Goal: Task Accomplishment & Management: Complete application form

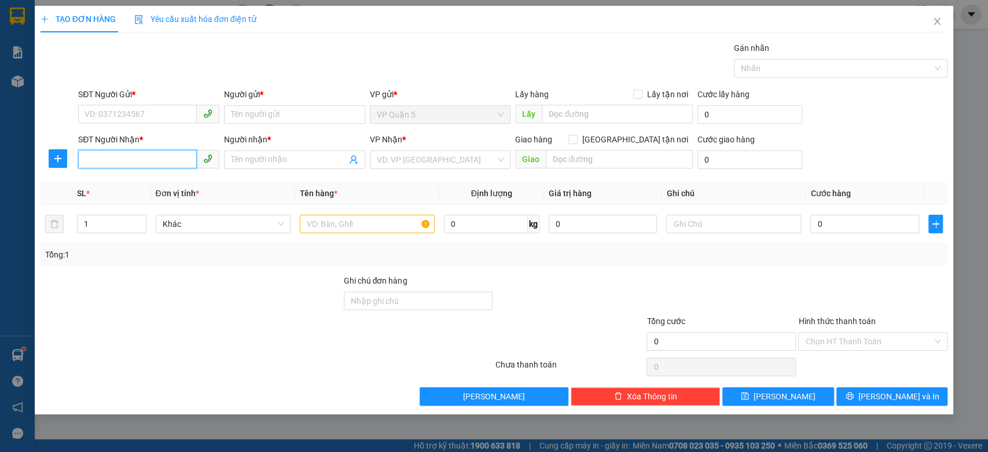
click at [149, 167] on input "SĐT Người Nhận *" at bounding box center [137, 159] width 119 height 19
click at [152, 180] on div "0927286999 - TRƯỜNG Ý" at bounding box center [148, 182] width 127 height 13
type input "0927286999"
type input "TRƯỜNG Ý"
type input "60.000"
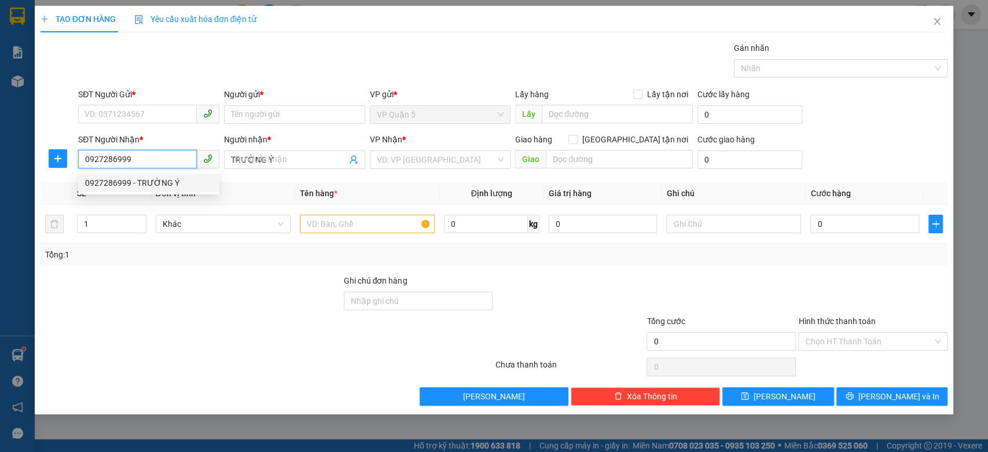
type input "60.000"
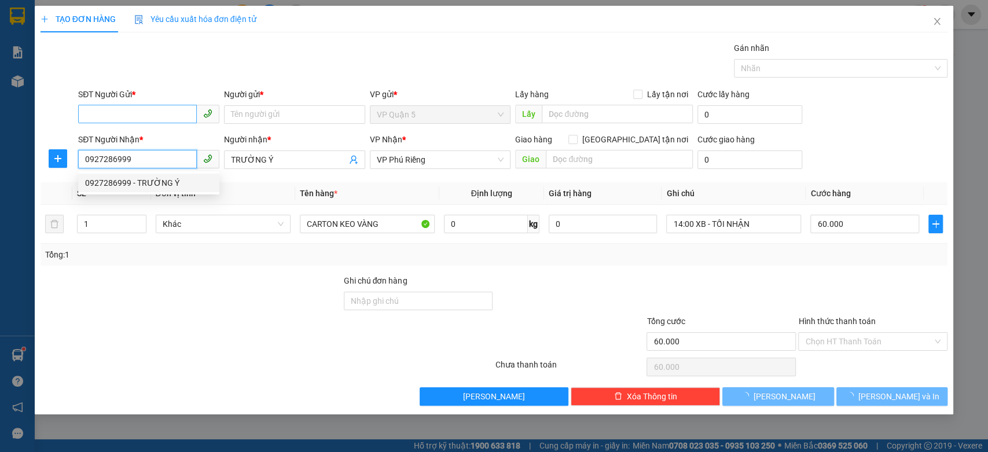
type input "0927286999"
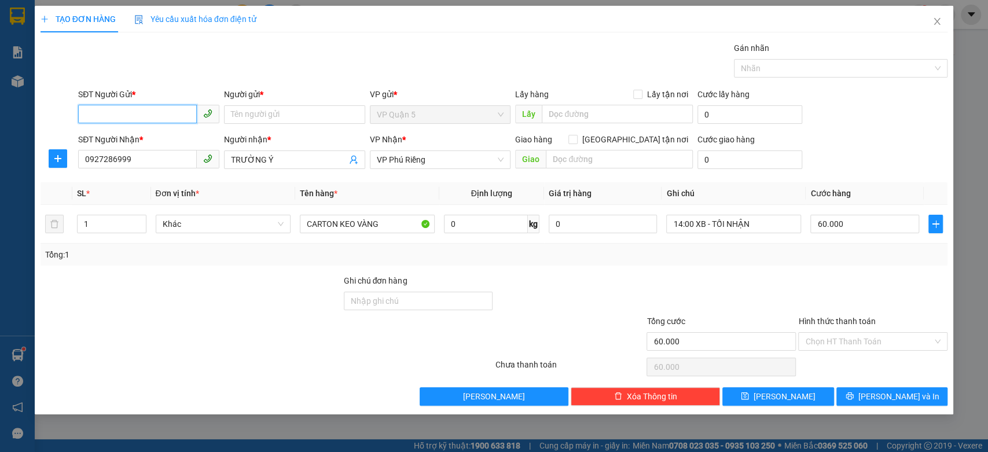
click at [164, 108] on input "SĐT Người Gửi *" at bounding box center [137, 114] width 119 height 19
click at [170, 112] on input "SĐT Người Gửi *" at bounding box center [137, 114] width 119 height 19
click at [161, 110] on input "SĐT Người Gửi *" at bounding box center [137, 114] width 119 height 19
type input "0384242208"
click at [151, 138] on div "0384242208 - [PERSON_NAME]" at bounding box center [148, 137] width 127 height 13
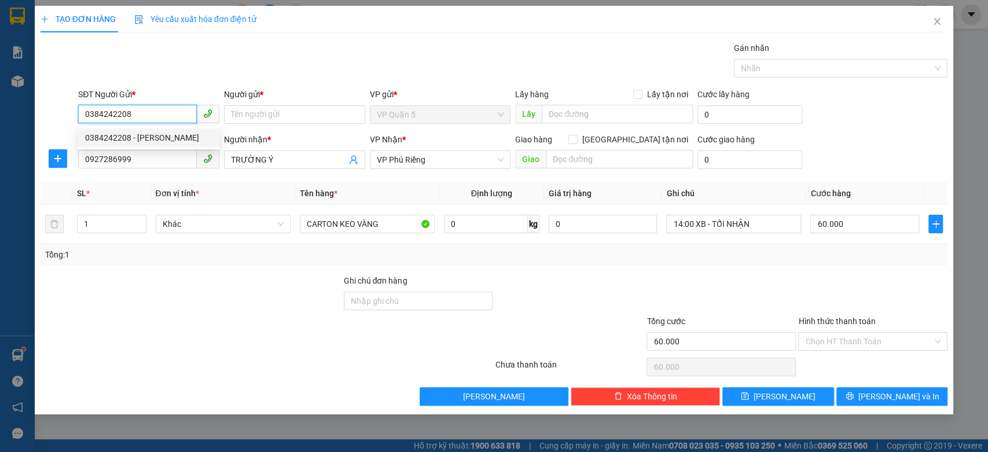
type input "[PERSON_NAME]"
type input "110.000"
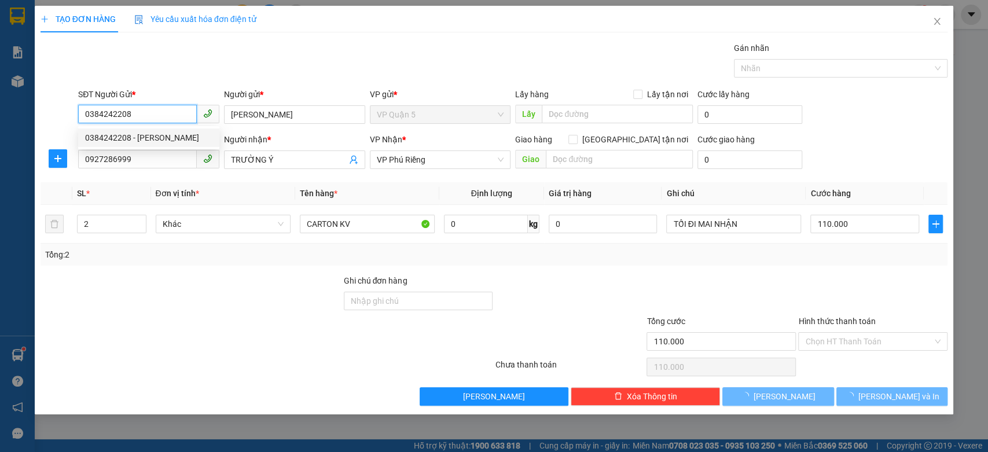
type input "0384242208"
click at [198, 71] on div "Gói vận chuyển * Tiêu chuẩn Gán nhãn Nhãn" at bounding box center [513, 62] width 874 height 41
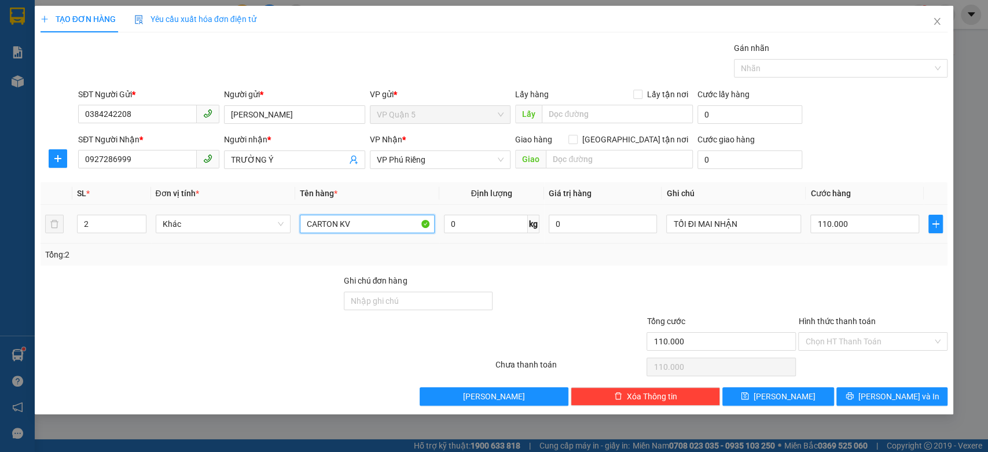
click at [379, 224] on input "CARTON KV" at bounding box center [367, 224] width 135 height 19
click at [379, 224] on input "CARTON KV + sốp trắng" at bounding box center [367, 224] width 135 height 19
click at [400, 225] on input "CARTON KV + sốp trắng" at bounding box center [367, 224] width 135 height 19
type input "CARTON KV + SỐP TRẮNG"
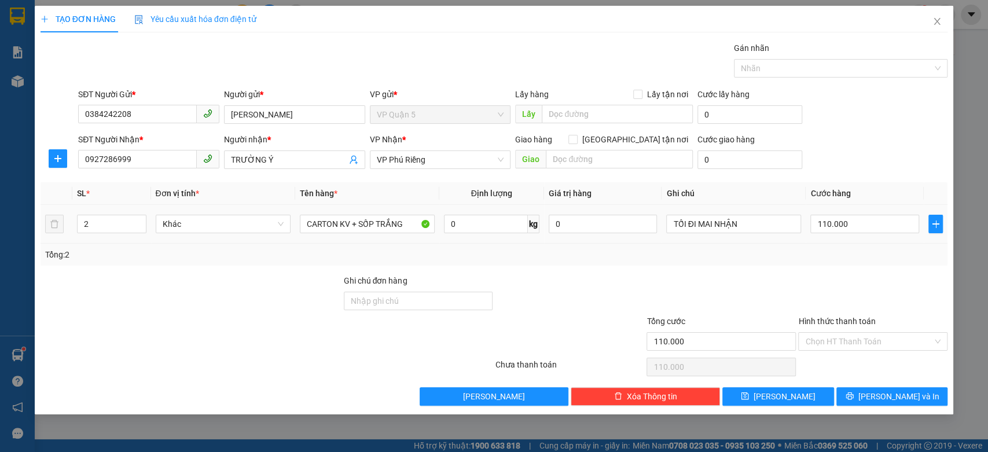
click at [763, 237] on td "TỐI ĐI MAI NHẬN" at bounding box center [733, 224] width 144 height 39
click at [856, 218] on input "110.000" at bounding box center [864, 224] width 109 height 19
type input "1"
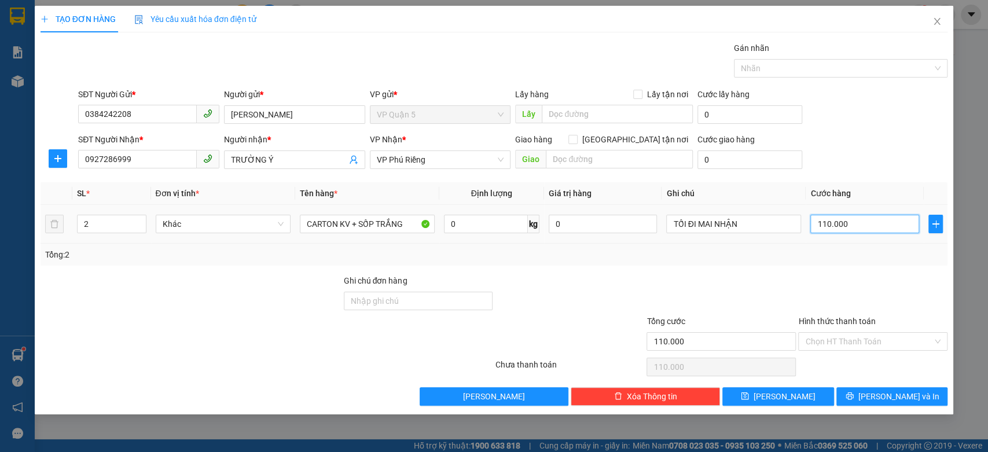
type input "1"
type input "10"
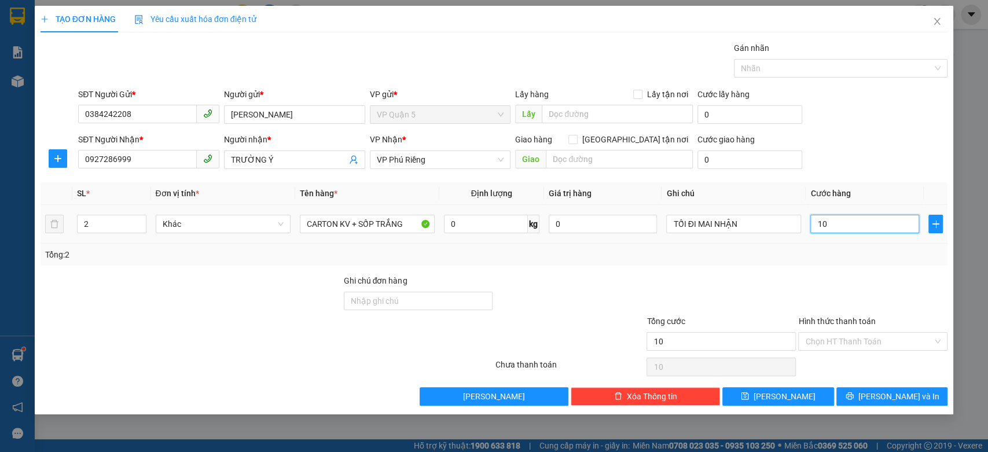
type input "100"
type input "100.000"
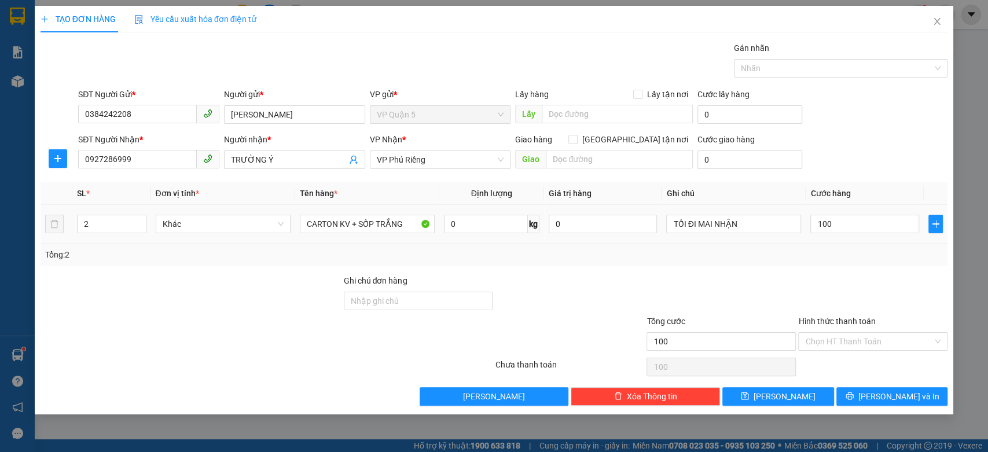
type input "100.000"
click at [870, 185] on th "Cước hàng" at bounding box center [864, 193] width 118 height 23
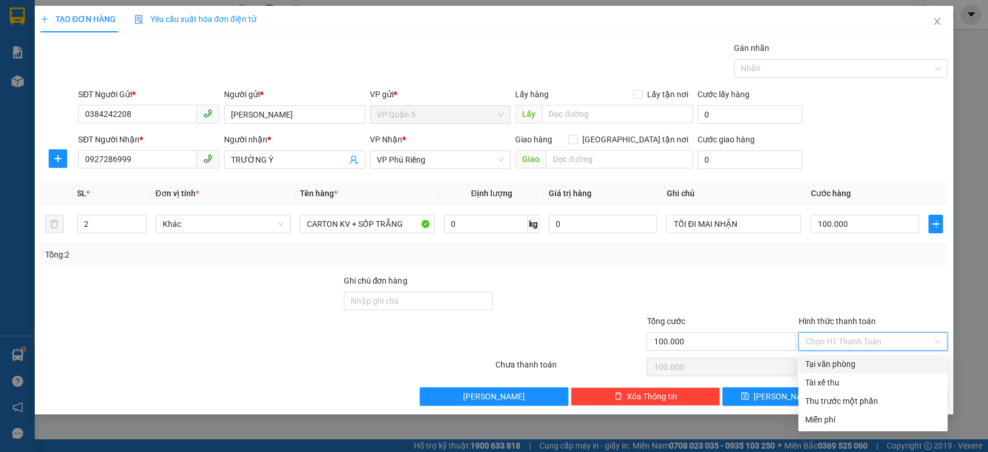
click at [861, 344] on input "Hình thức thanh toán" at bounding box center [868, 341] width 127 height 17
click at [844, 362] on div "Tại văn phòng" at bounding box center [872, 364] width 135 height 13
type input "0"
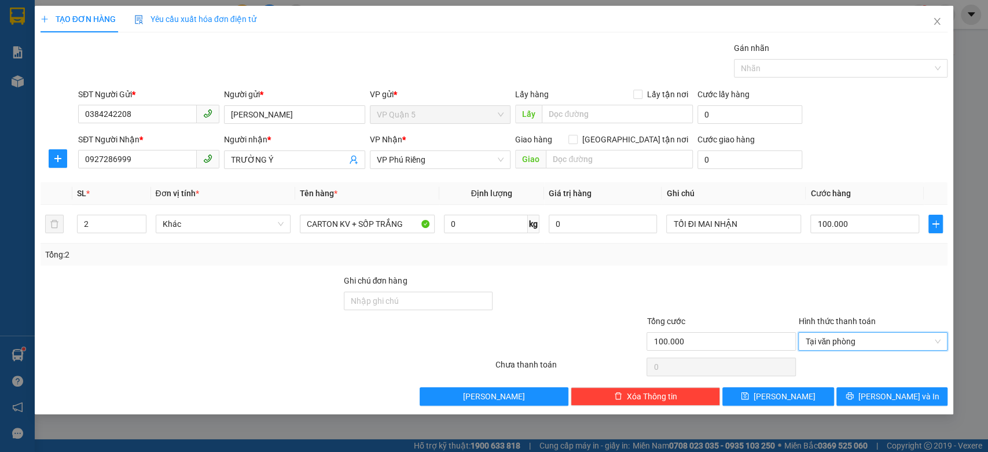
click at [896, 169] on div "SĐT Người Nhận * 0927286999 Người nhận * TRƯỜNG Ý VP Nhận * VP Phú Riềng Giao…" at bounding box center [513, 153] width 874 height 41
click at [881, 281] on div at bounding box center [873, 294] width 152 height 41
click at [874, 261] on div "Tổng: 2" at bounding box center [494, 255] width 907 height 22
click at [880, 399] on button "[PERSON_NAME] và In" at bounding box center [891, 396] width 111 height 19
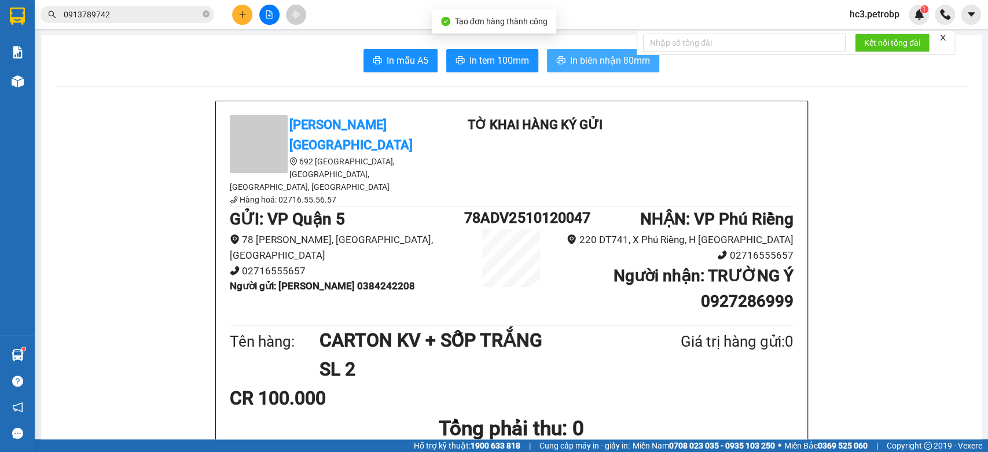
click at [581, 58] on span "In biên nhận 80mm" at bounding box center [610, 60] width 80 height 14
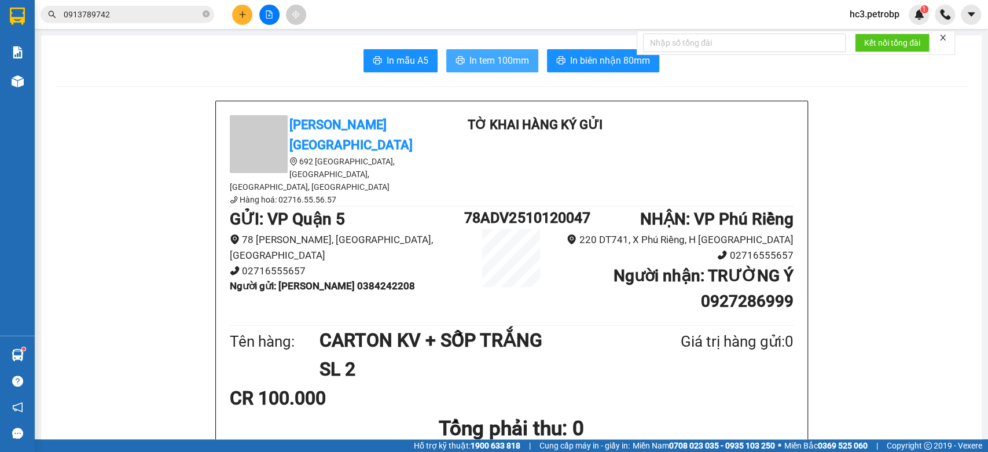
click at [496, 54] on span "In tem 100mm" at bounding box center [499, 60] width 60 height 14
